Goal: Check status: Check status

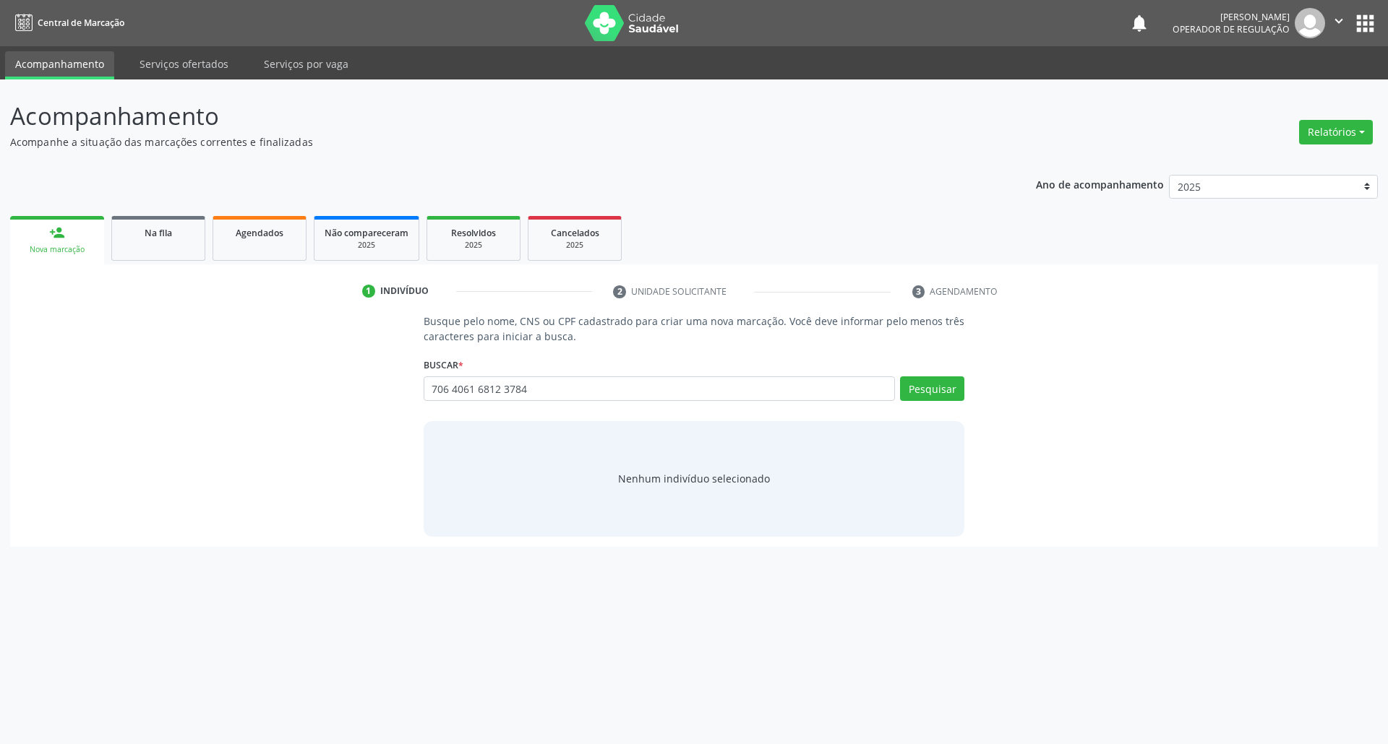
type input "706 4061 6812 3784"
click at [186, 225] on div "Na fila" at bounding box center [158, 232] width 72 height 15
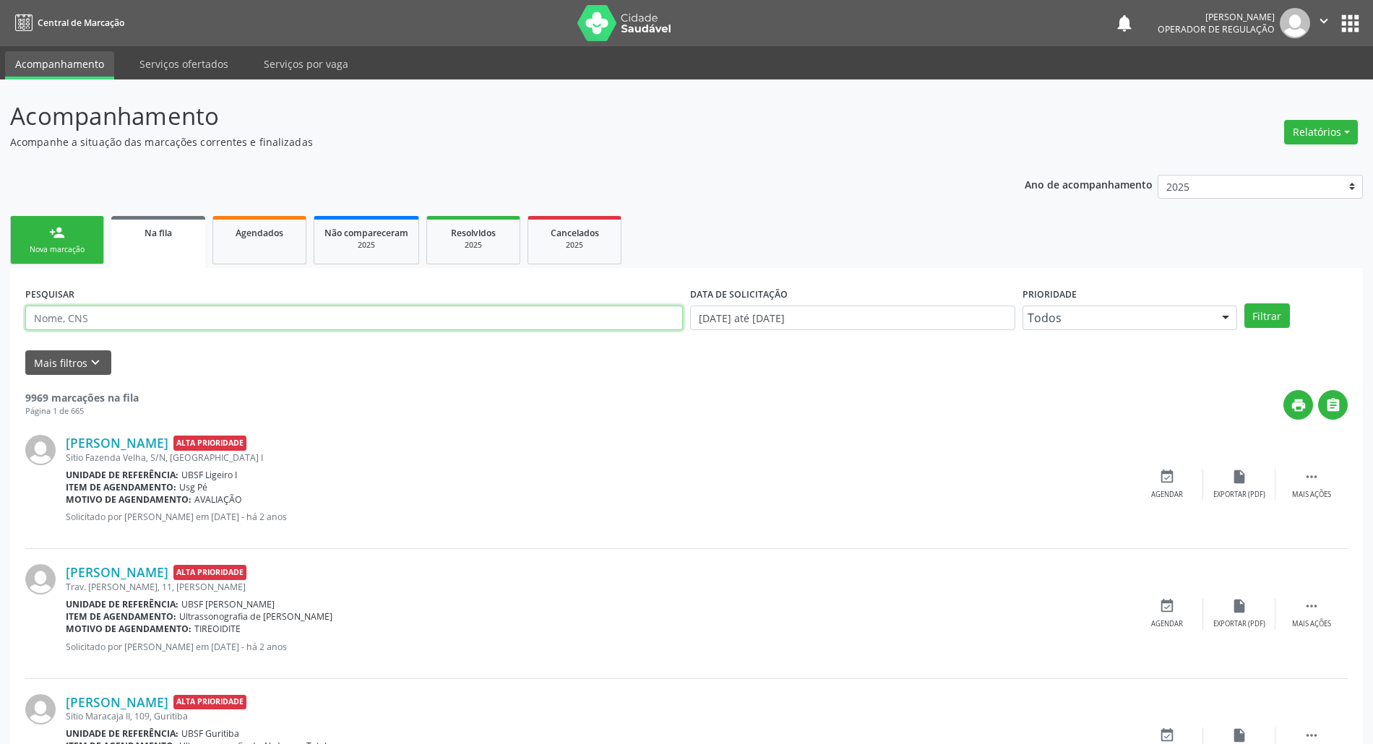
click at [82, 308] on input "text" at bounding box center [354, 318] width 658 height 25
paste input "706 4061 6812 3784"
type input "706 4061 6812 3784"
click at [1245, 304] on button "Filtrar" at bounding box center [1268, 316] width 46 height 25
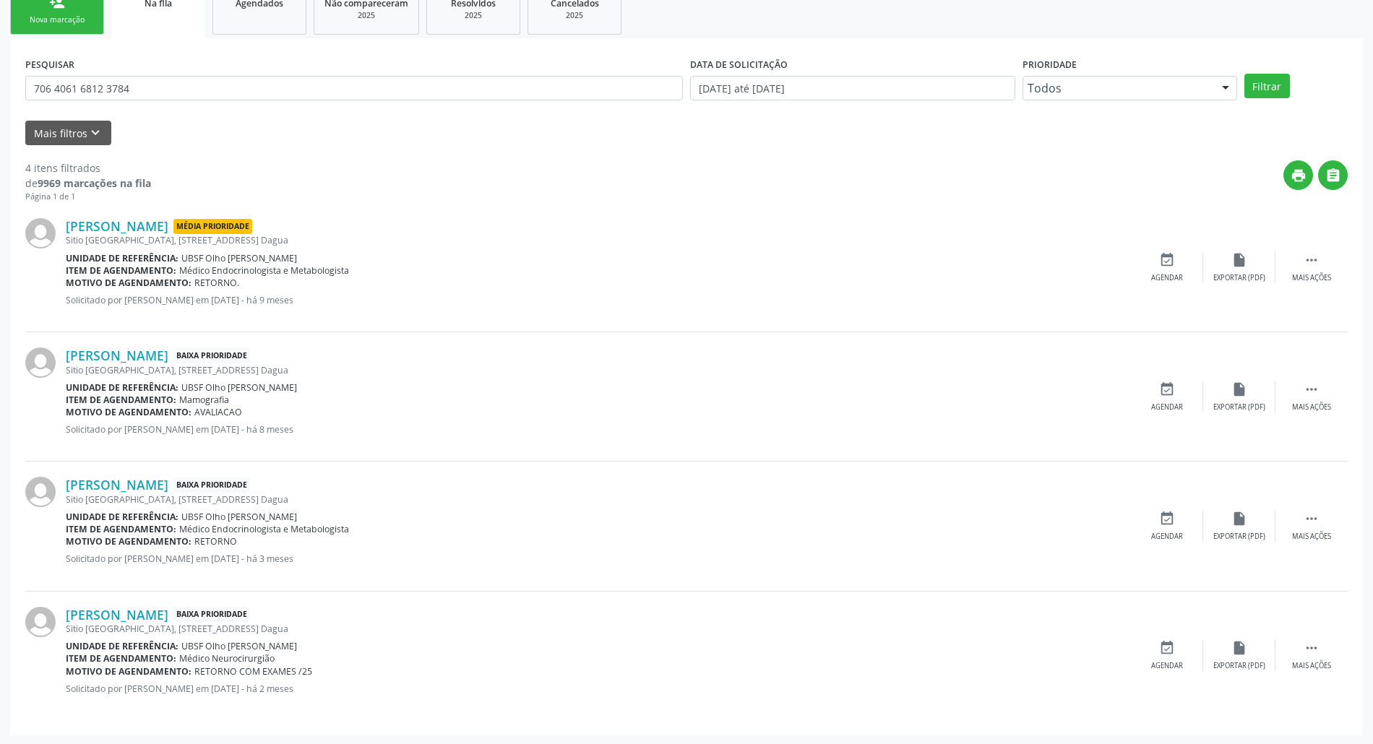
scroll to position [231, 0]
click at [249, 20] on link "Agendados" at bounding box center [259, 9] width 94 height 48
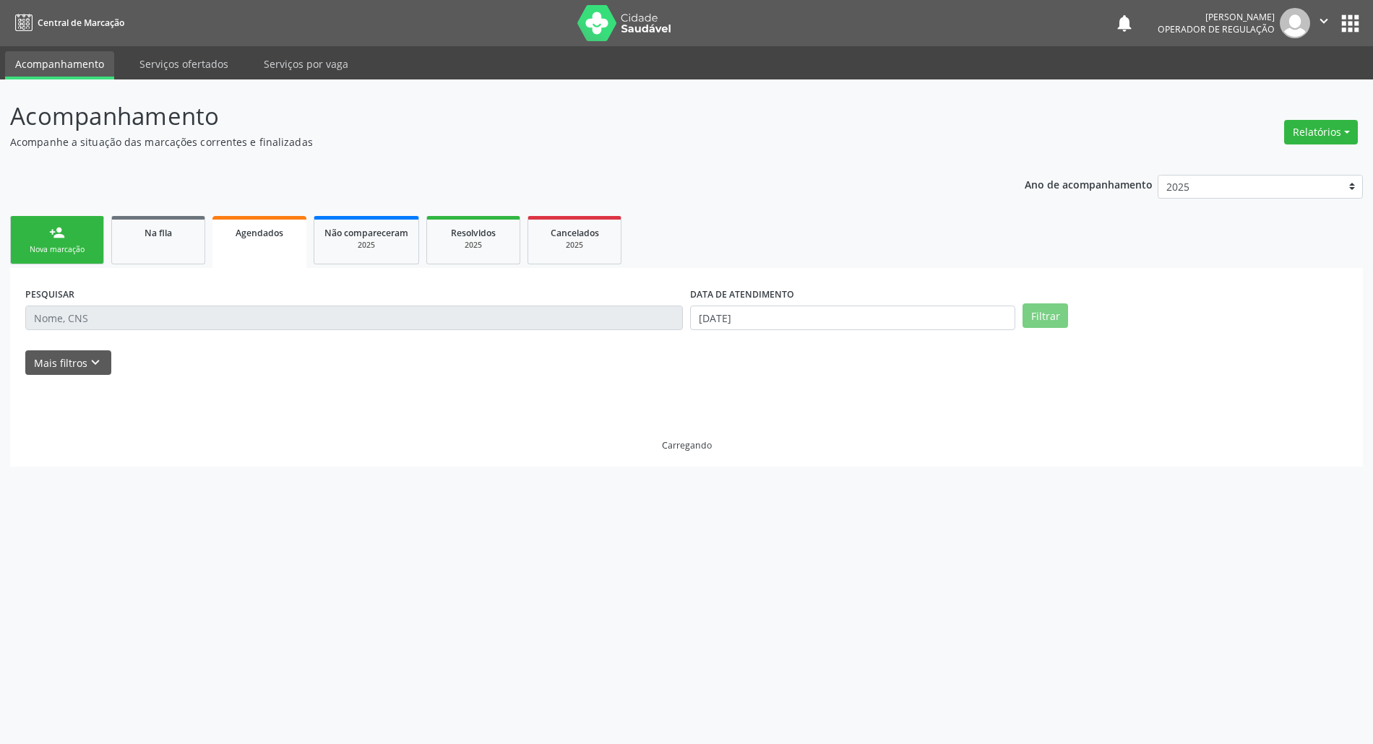
scroll to position [0, 0]
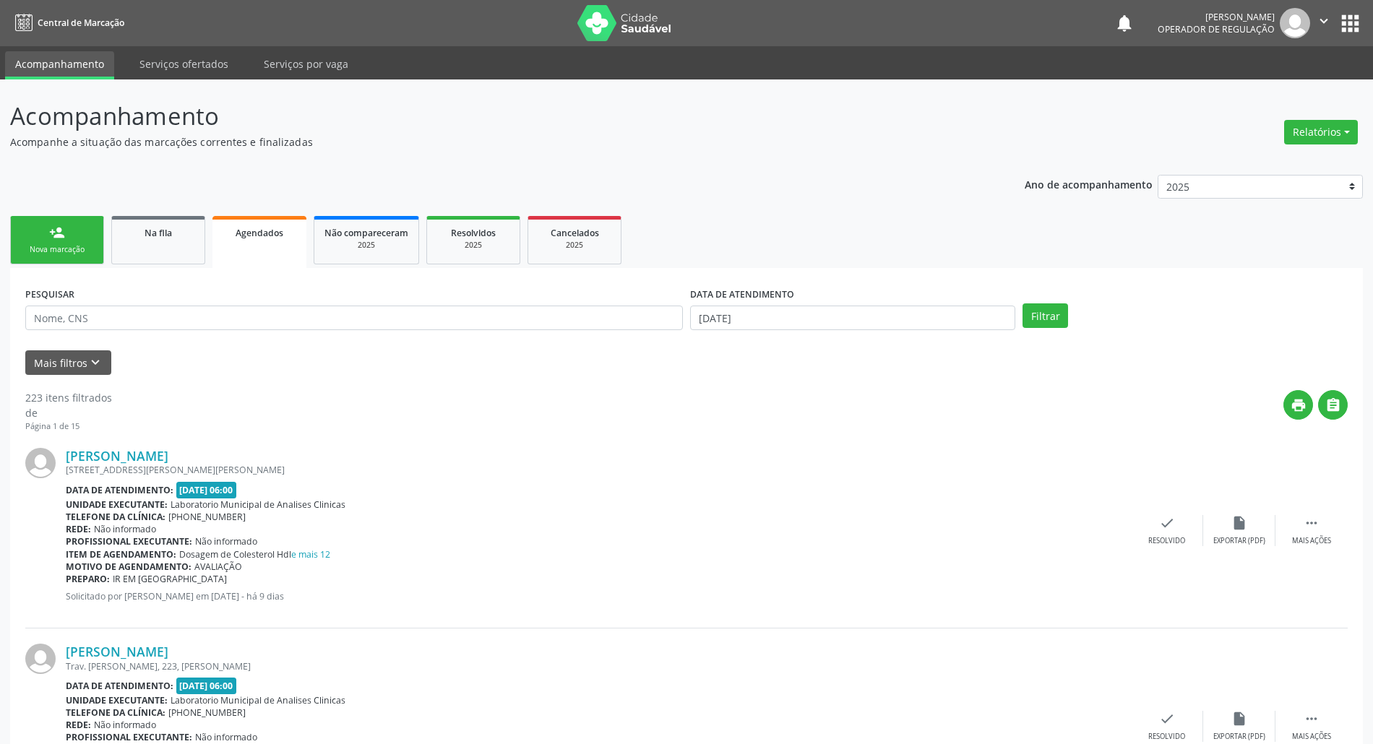
click at [252, 304] on div "PESQUISAR" at bounding box center [354, 311] width 665 height 56
click at [256, 315] on input "text" at bounding box center [354, 318] width 658 height 25
paste input "706 4061 6812 3784"
type input "706 4061 6812 3784"
click at [1023, 304] on button "Filtrar" at bounding box center [1046, 316] width 46 height 25
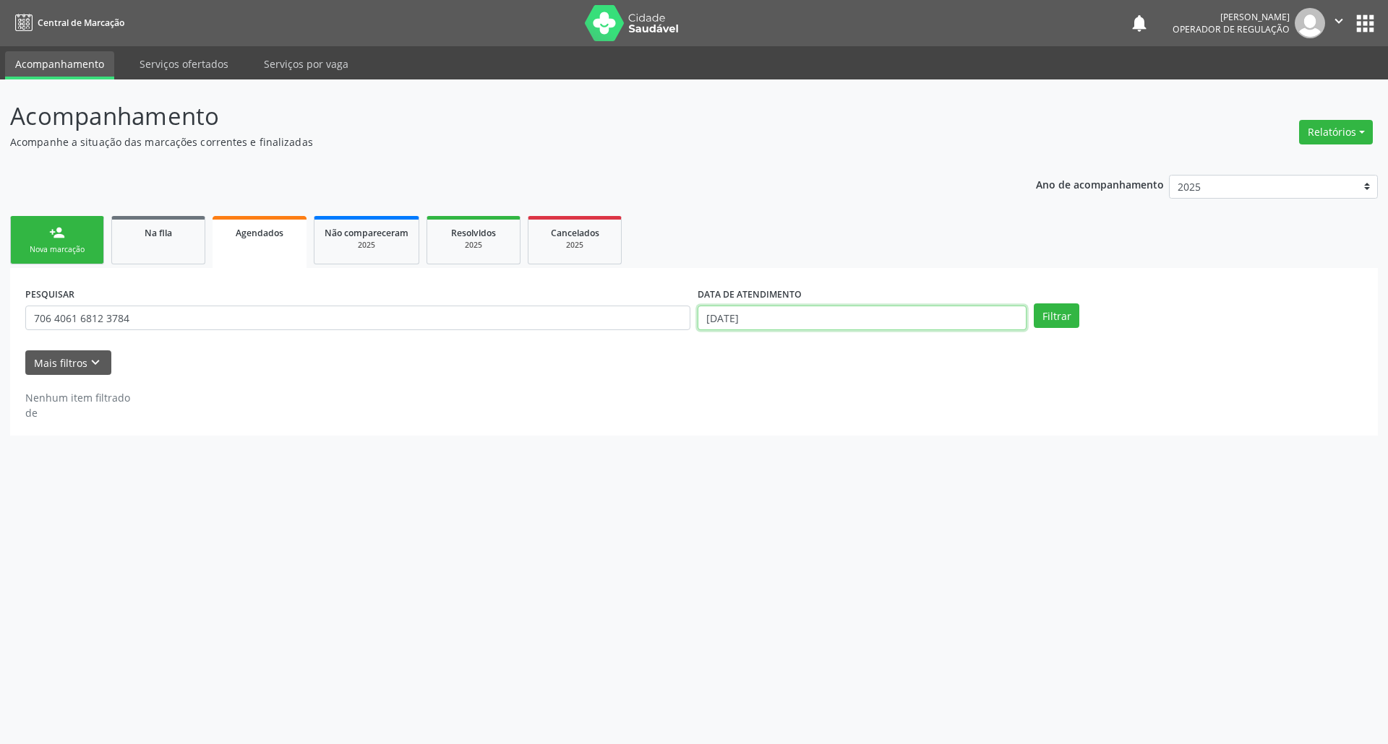
click at [867, 328] on body "Central de Marcação notifications [PERSON_NAME] Operador de regulação  Configu…" at bounding box center [694, 372] width 1388 height 744
click at [843, 425] on span "11" at bounding box center [833, 420] width 28 height 28
type input "[DATE]"
click at [1058, 327] on button "Filtrar" at bounding box center [1057, 316] width 46 height 25
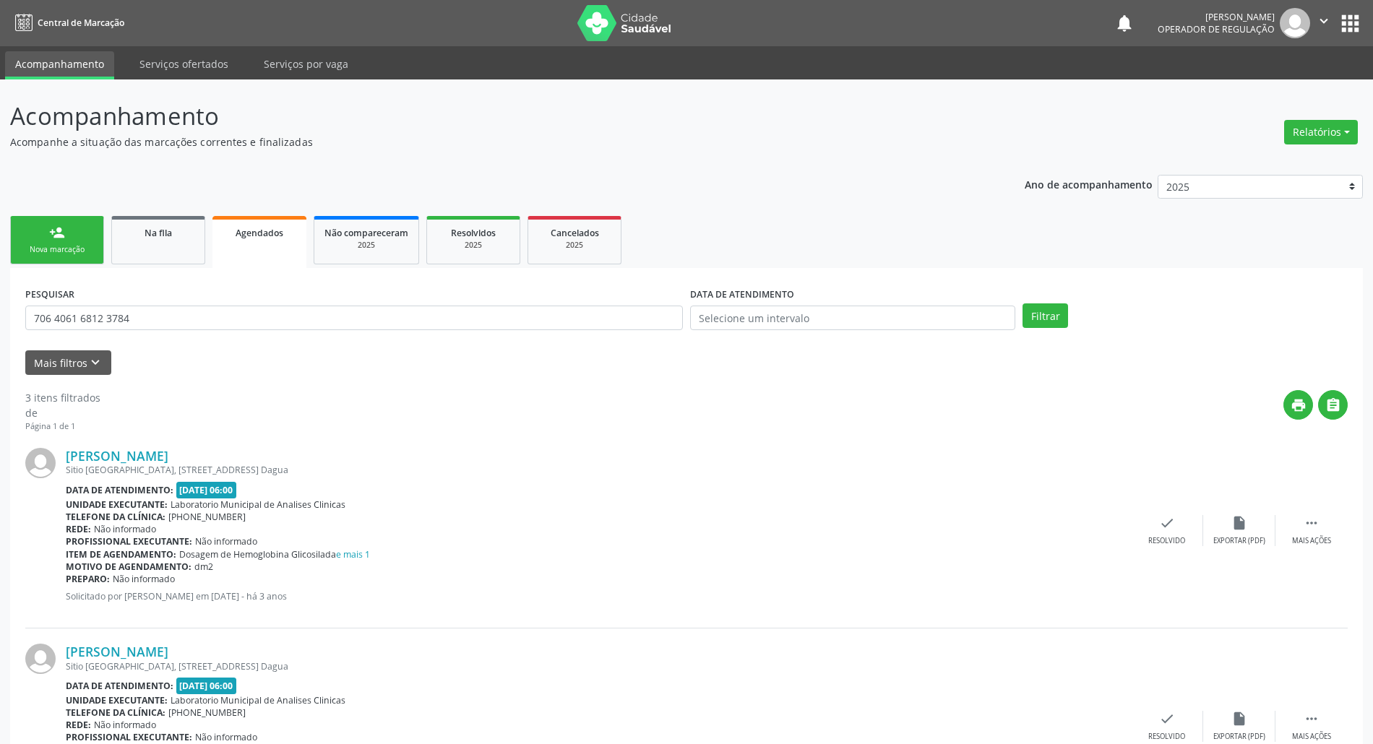
click at [371, 265] on ul "person_add Nova marcação Na fila Agendados Não compareceram 2025 Resolvidos 202…" at bounding box center [686, 240] width 1353 height 56
click at [499, 241] on div "2025" at bounding box center [473, 245] width 72 height 11
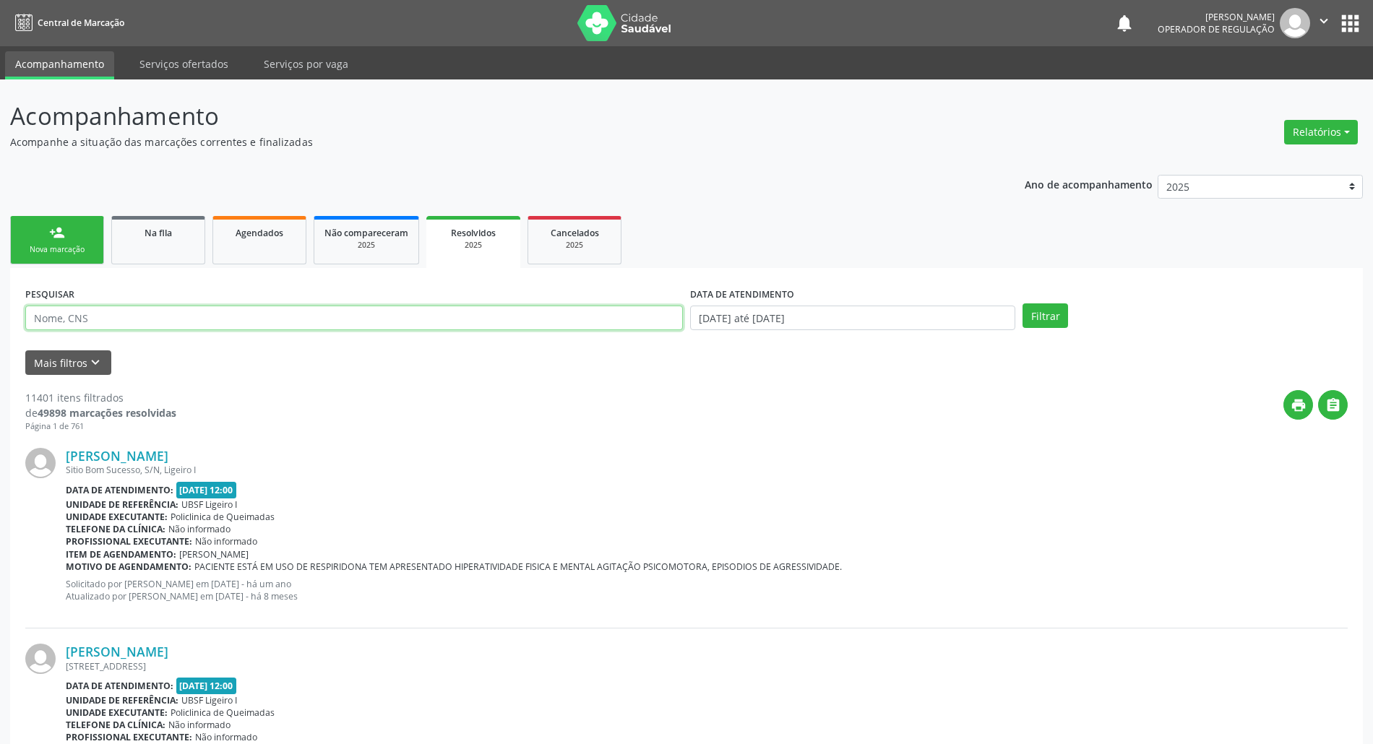
click at [152, 318] on input "text" at bounding box center [354, 318] width 658 height 25
paste input "706 4061 6812 3784"
type input "706 4061 6812 3784"
click at [1023, 304] on button "Filtrar" at bounding box center [1046, 316] width 46 height 25
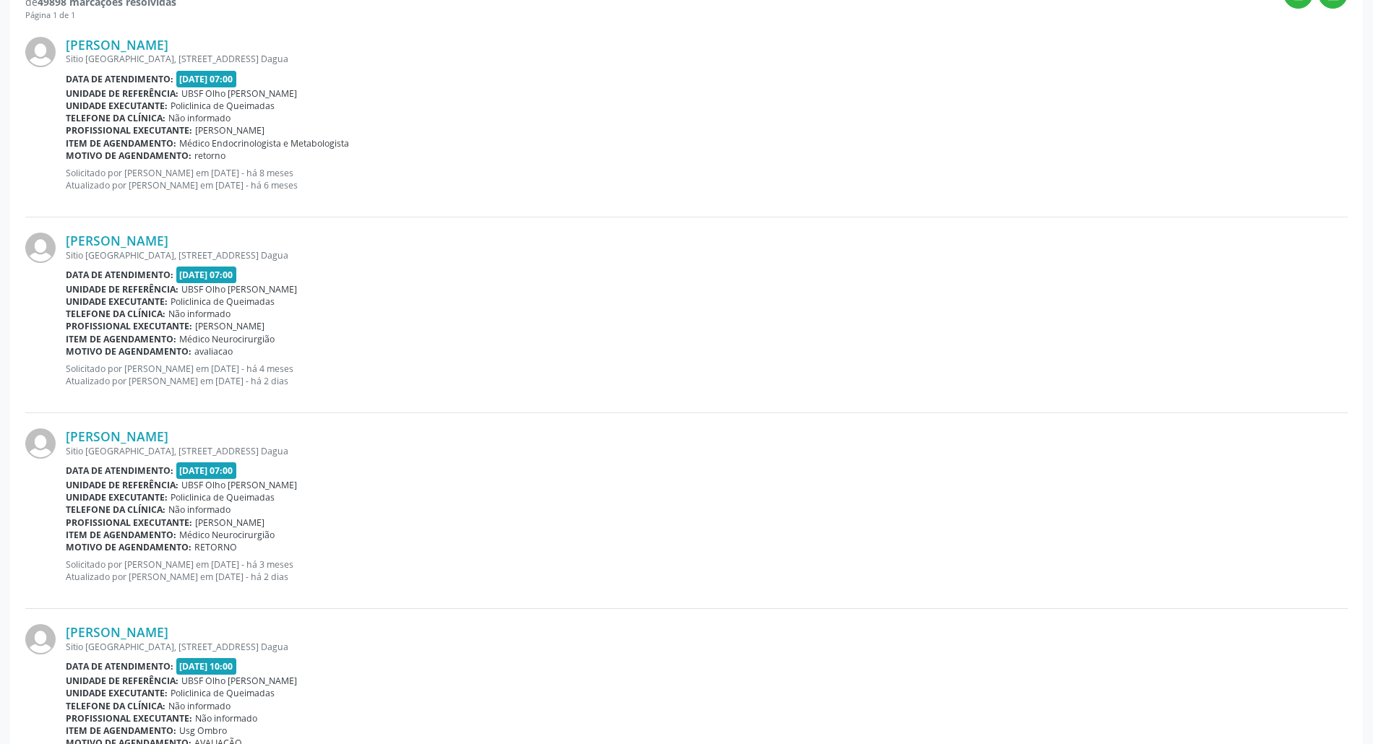
scroll to position [692, 0]
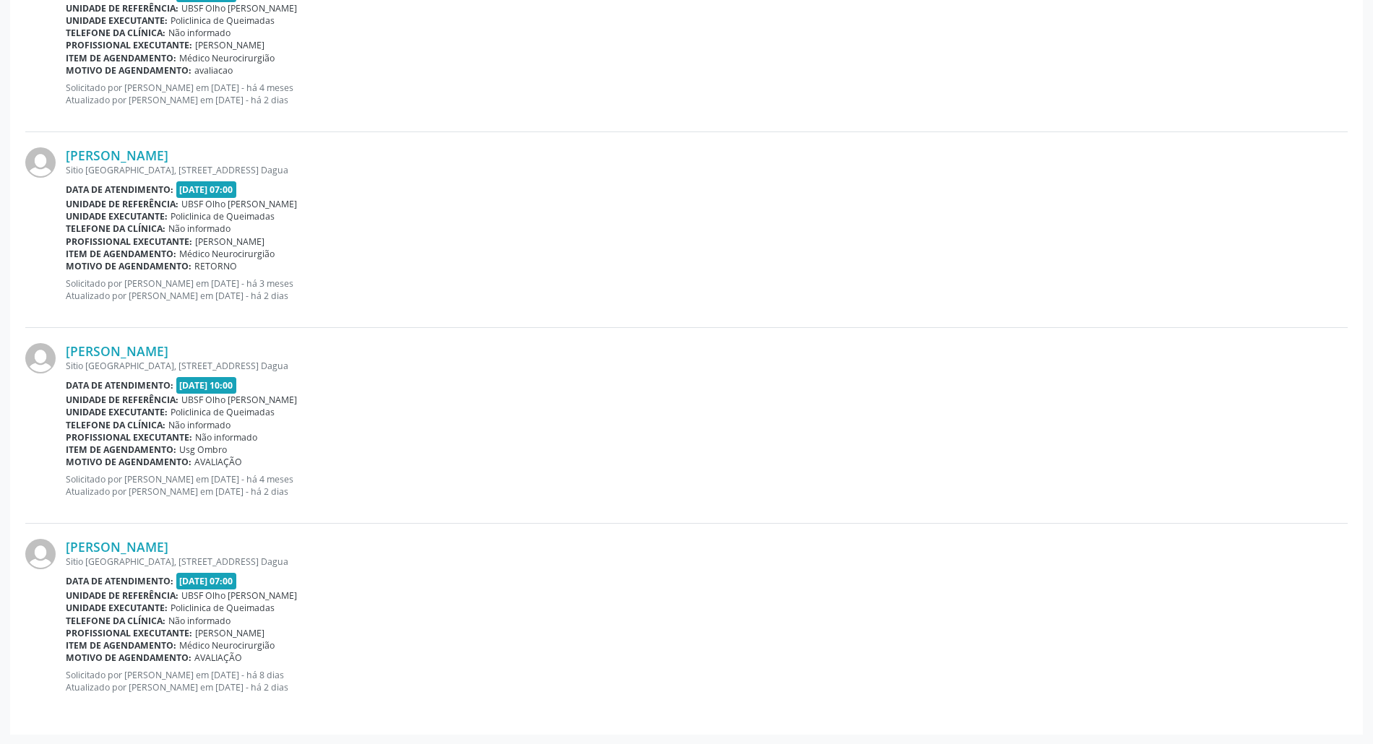
drag, startPoint x: 206, startPoint y: 636, endPoint x: 238, endPoint y: 639, distance: 31.9
click at [238, 639] on span "[PERSON_NAME]" at bounding box center [229, 633] width 69 height 12
click at [238, 640] on div "[PERSON_NAME] [STREET_ADDRESS] Data de atendimento: [DATE] 07:00 Unidade de ref…" at bounding box center [707, 621] width 1282 height 165
click at [218, 650] on span "Médico Neurocirurgião" at bounding box center [226, 646] width 95 height 12
drag, startPoint x: 210, startPoint y: 648, endPoint x: 220, endPoint y: 648, distance: 10.8
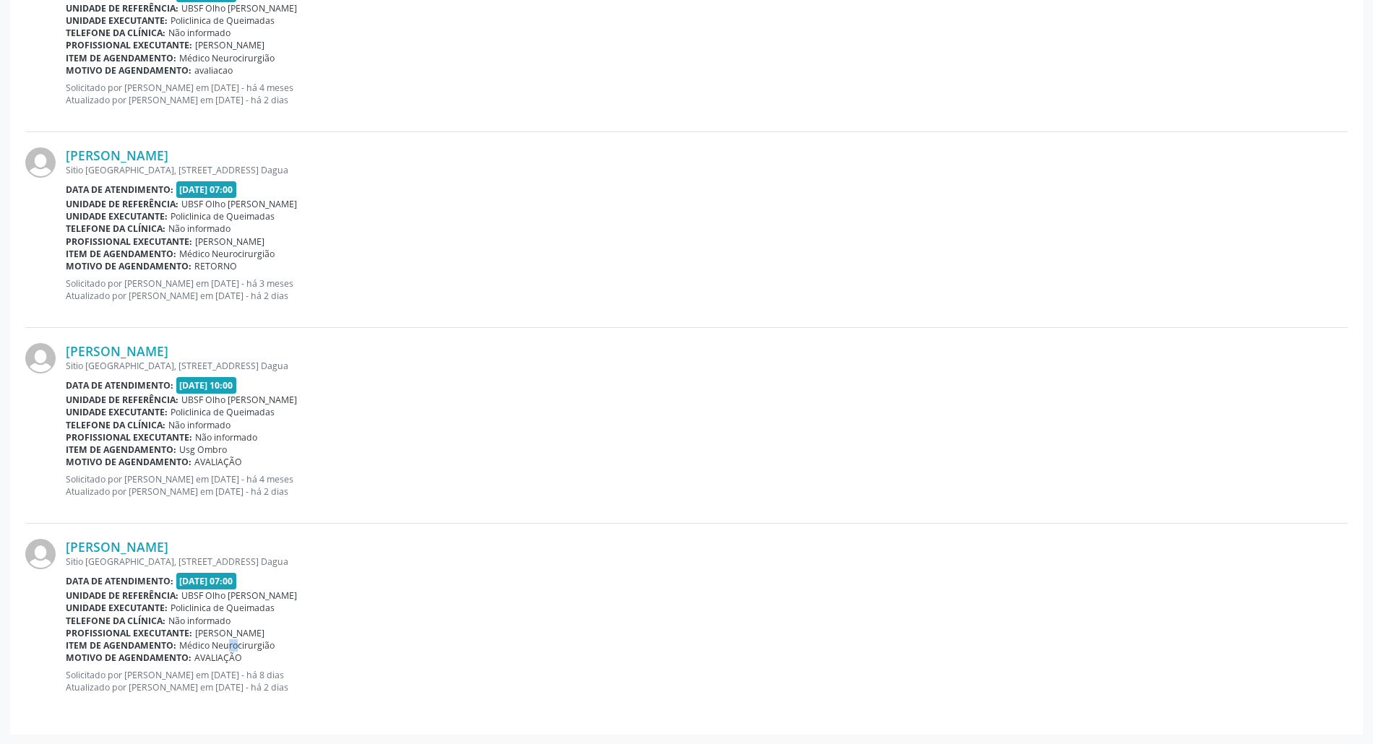
click at [220, 648] on span "Médico Neurocirurgião" at bounding box center [226, 646] width 95 height 12
click at [186, 571] on div "[PERSON_NAME] [STREET_ADDRESS] Data de atendimento: [DATE] 07:00 Unidade de ref…" at bounding box center [707, 621] width 1282 height 165
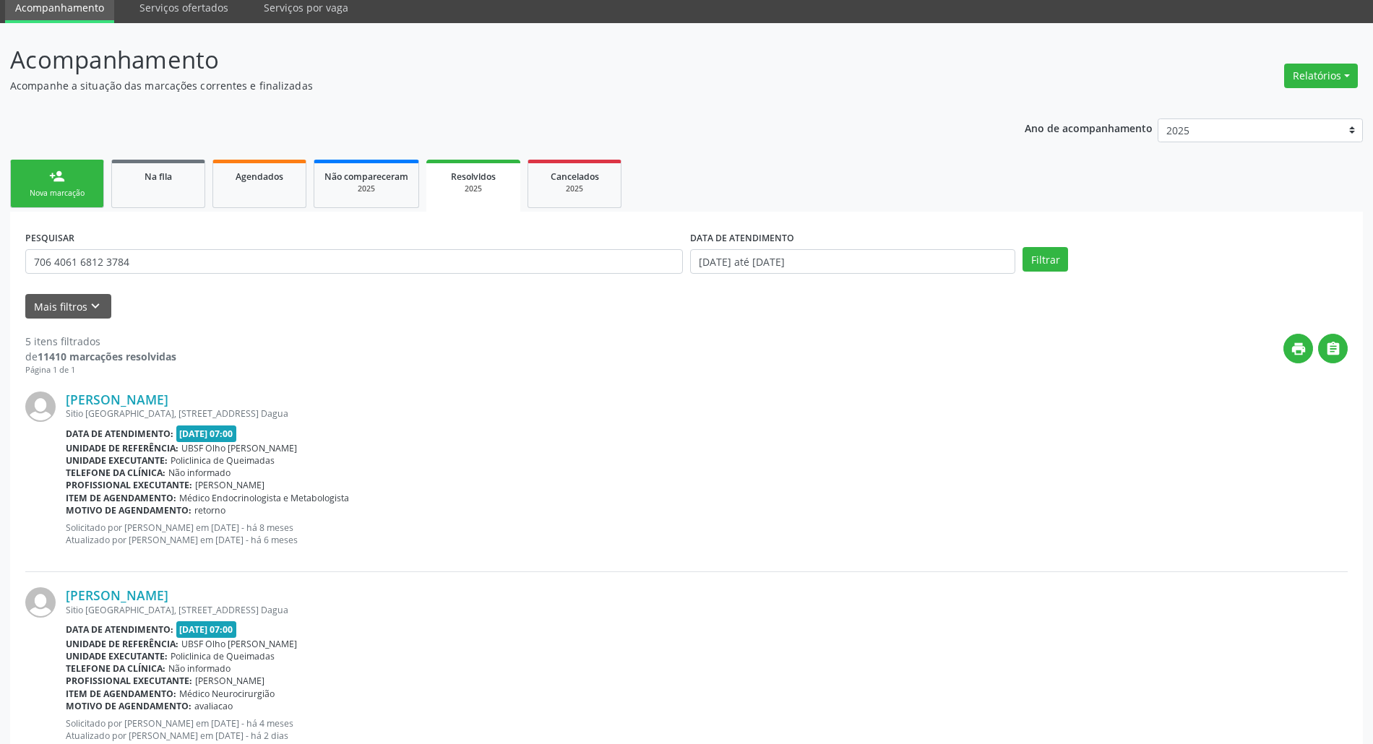
scroll to position [0, 0]
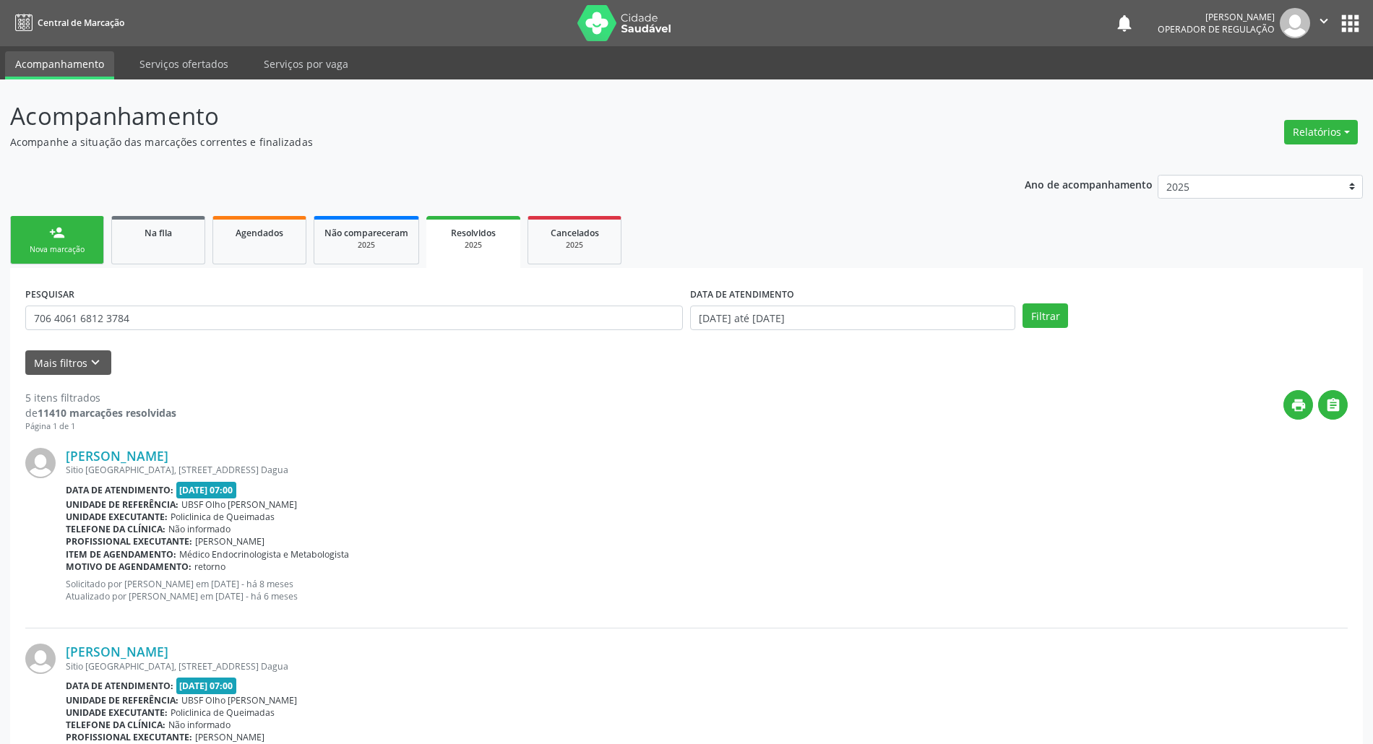
click at [87, 252] on div "Nova marcação" at bounding box center [57, 249] width 72 height 11
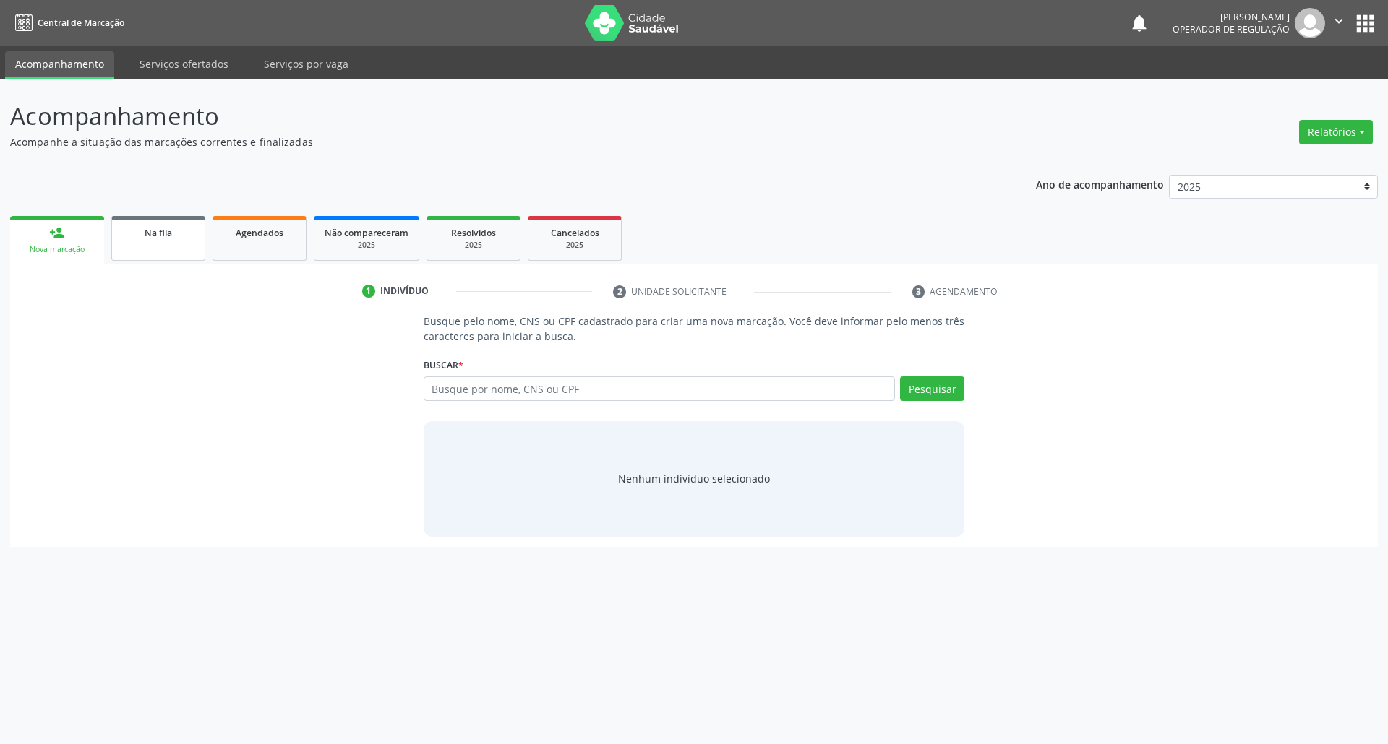
click at [154, 241] on link "Na fila" at bounding box center [158, 238] width 94 height 45
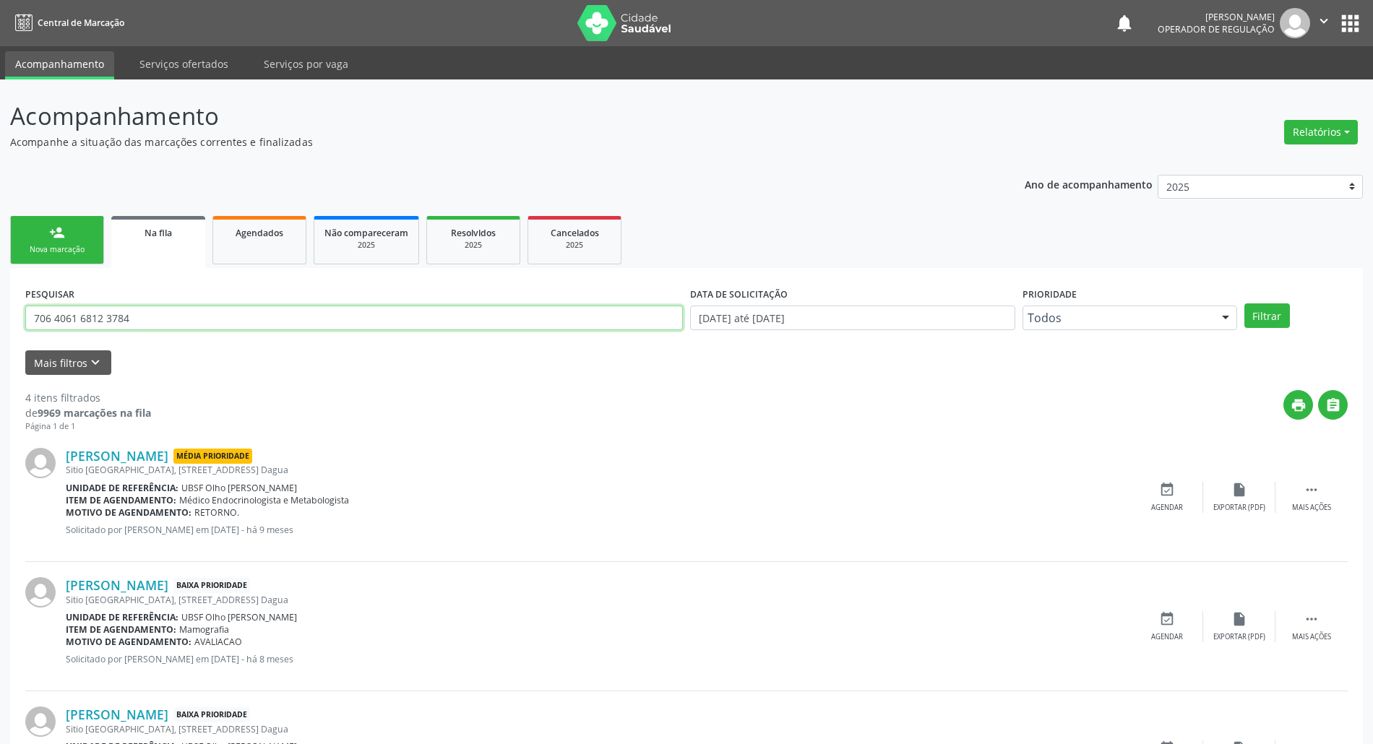
click at [159, 319] on input "706 4061 6812 3784" at bounding box center [354, 318] width 658 height 25
click at [160, 319] on input "706 4061 6812 3784" at bounding box center [354, 318] width 658 height 25
type input "[PERSON_NAME]"
click at [1245, 304] on button "Filtrar" at bounding box center [1268, 316] width 46 height 25
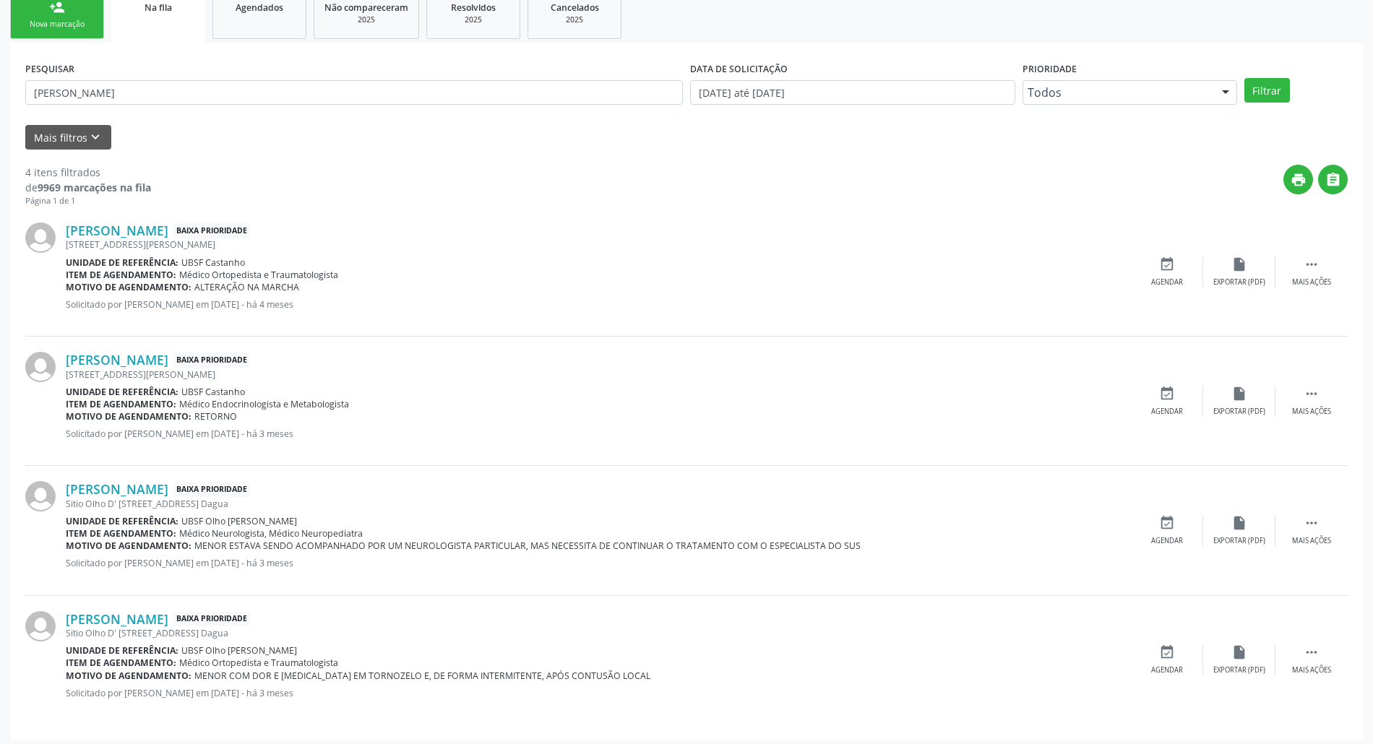
scroll to position [231, 0]
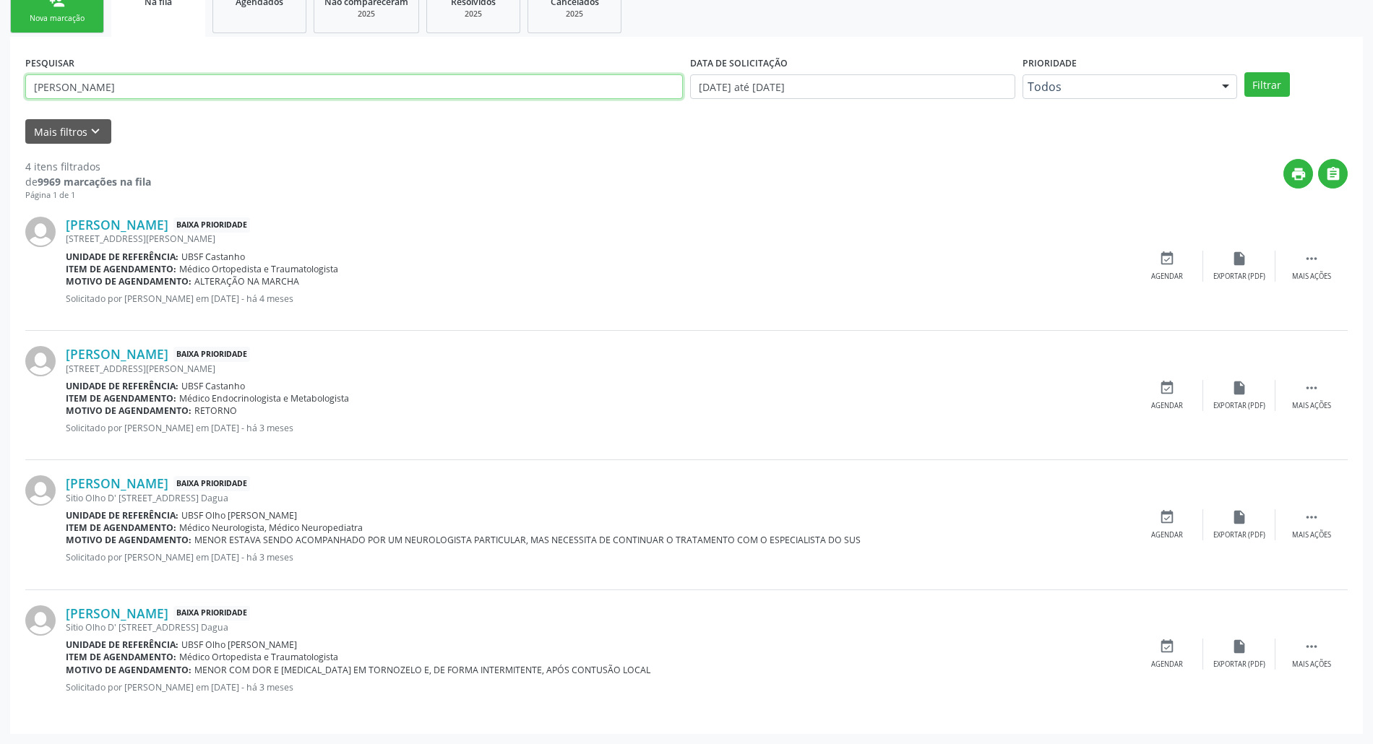
click at [123, 76] on input "[PERSON_NAME]" at bounding box center [354, 86] width 658 height 25
click at [113, 80] on input "[PERSON_NAME]" at bounding box center [354, 86] width 658 height 25
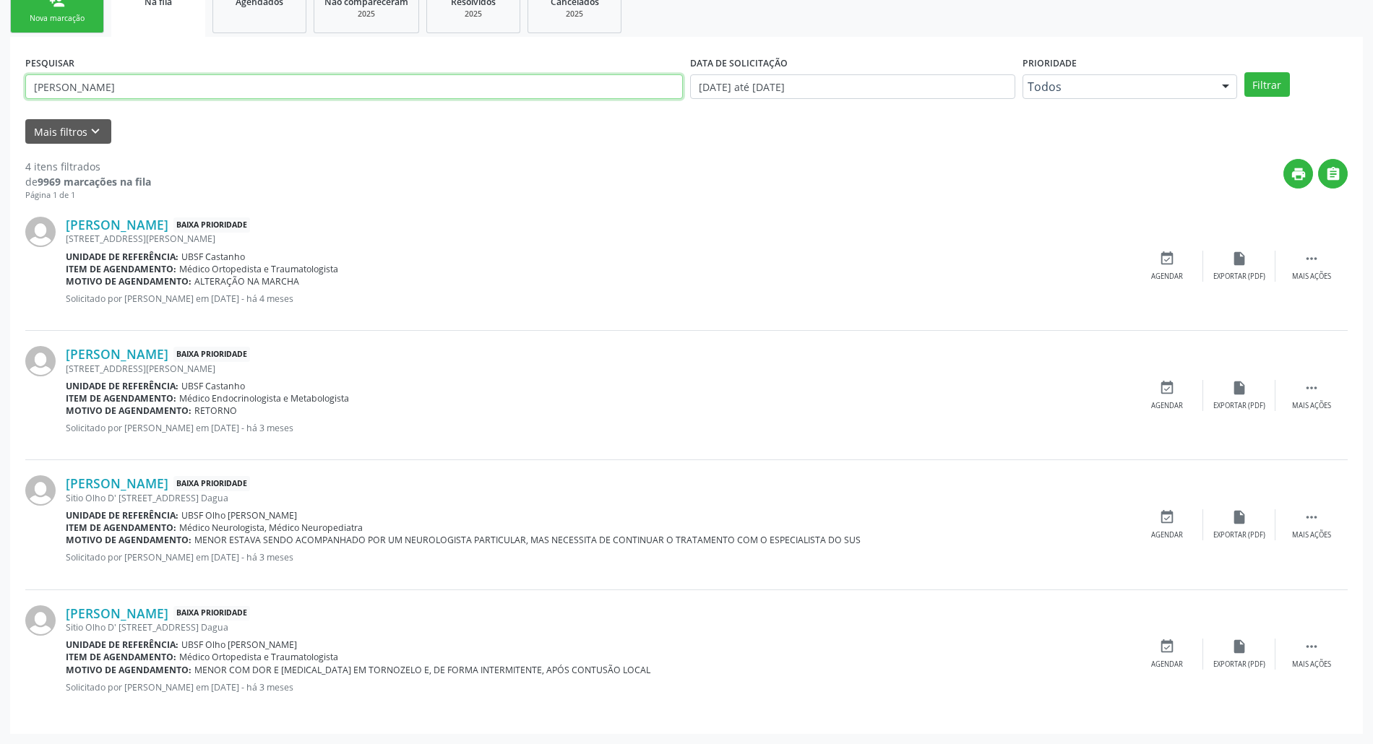
click at [113, 81] on input "[PERSON_NAME]" at bounding box center [354, 86] width 658 height 25
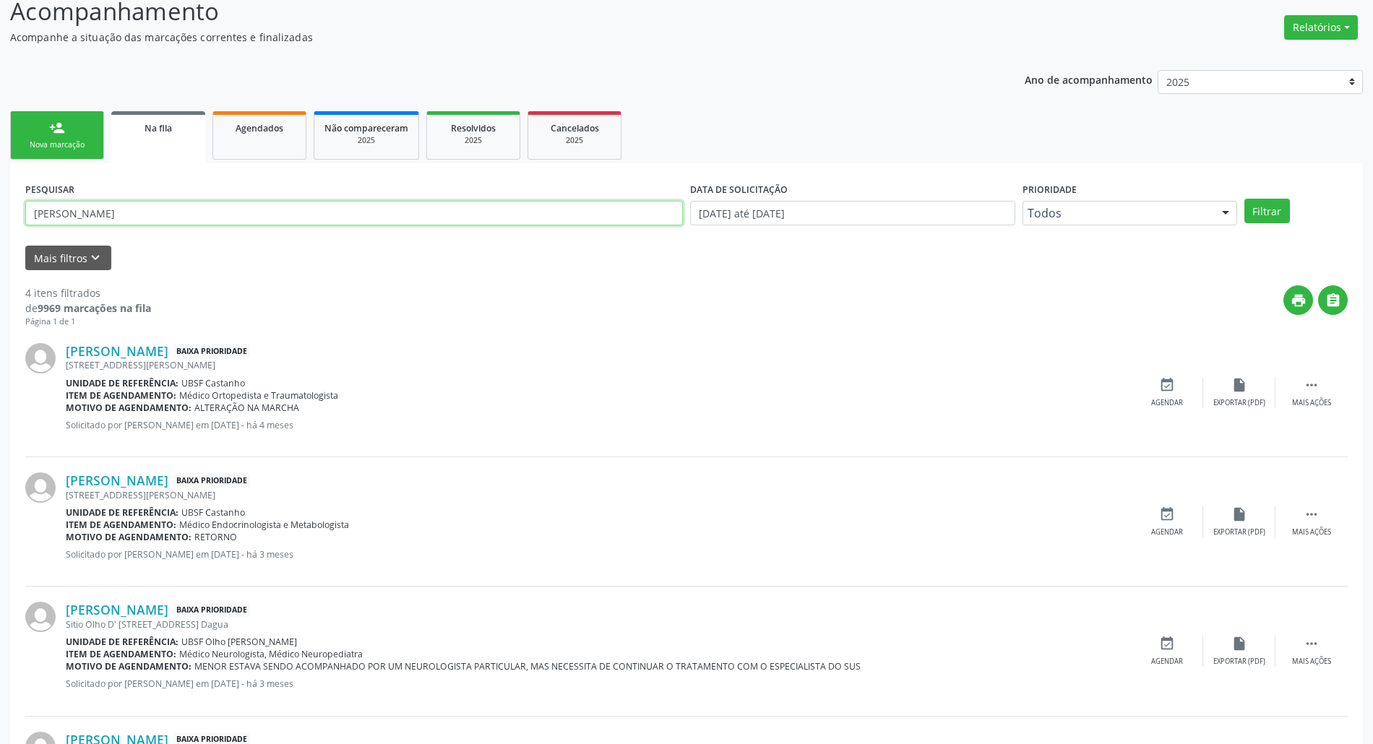
scroll to position [0, 0]
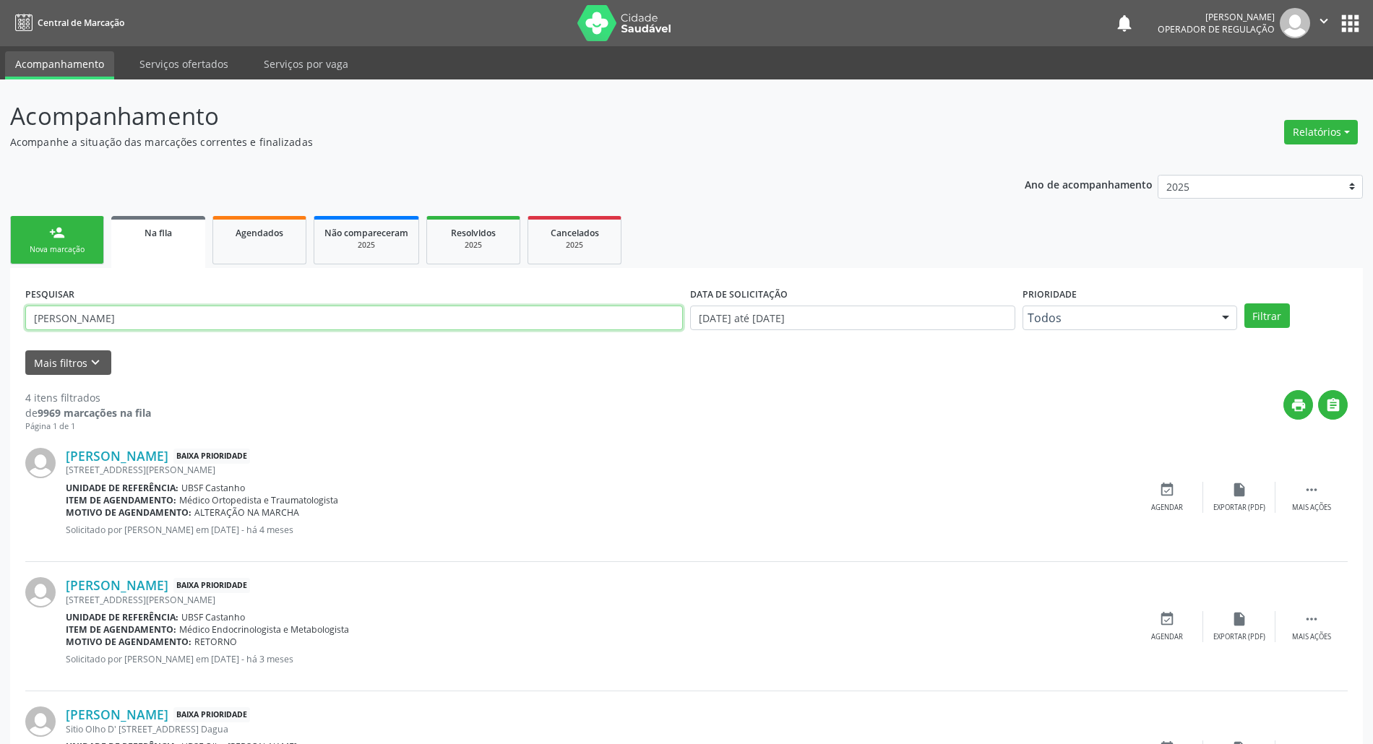
click at [1334, 30] on button "" at bounding box center [1323, 23] width 27 height 30
drag, startPoint x: 1333, startPoint y: 41, endPoint x: 1356, endPoint y: 27, distance: 27.3
click at [1333, 39] on nav "Central de Marcação notifications [PERSON_NAME] Operador de regulação  Configu…" at bounding box center [686, 23] width 1373 height 46
click at [1356, 27] on button "apps" at bounding box center [1350, 23] width 25 height 25
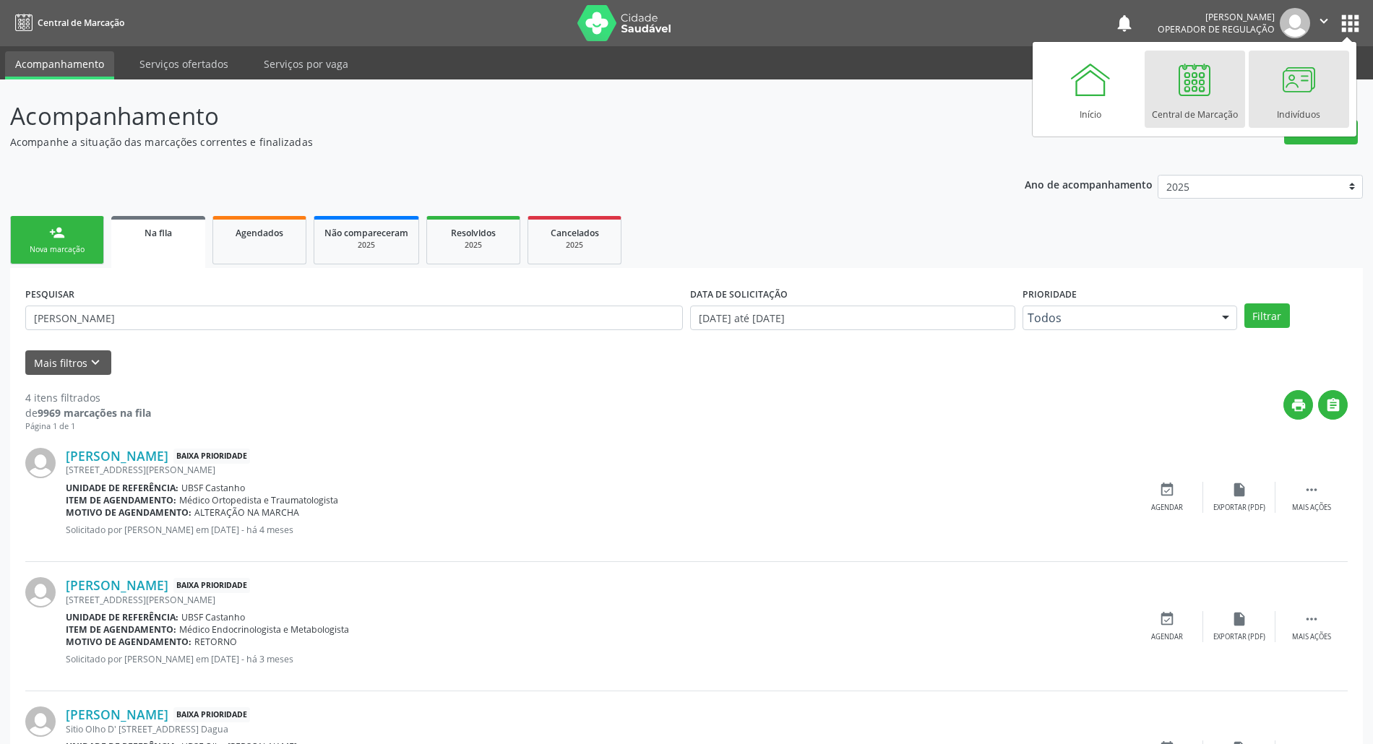
click at [1315, 85] on div at bounding box center [1298, 79] width 43 height 43
